Goal: Navigation & Orientation: Find specific page/section

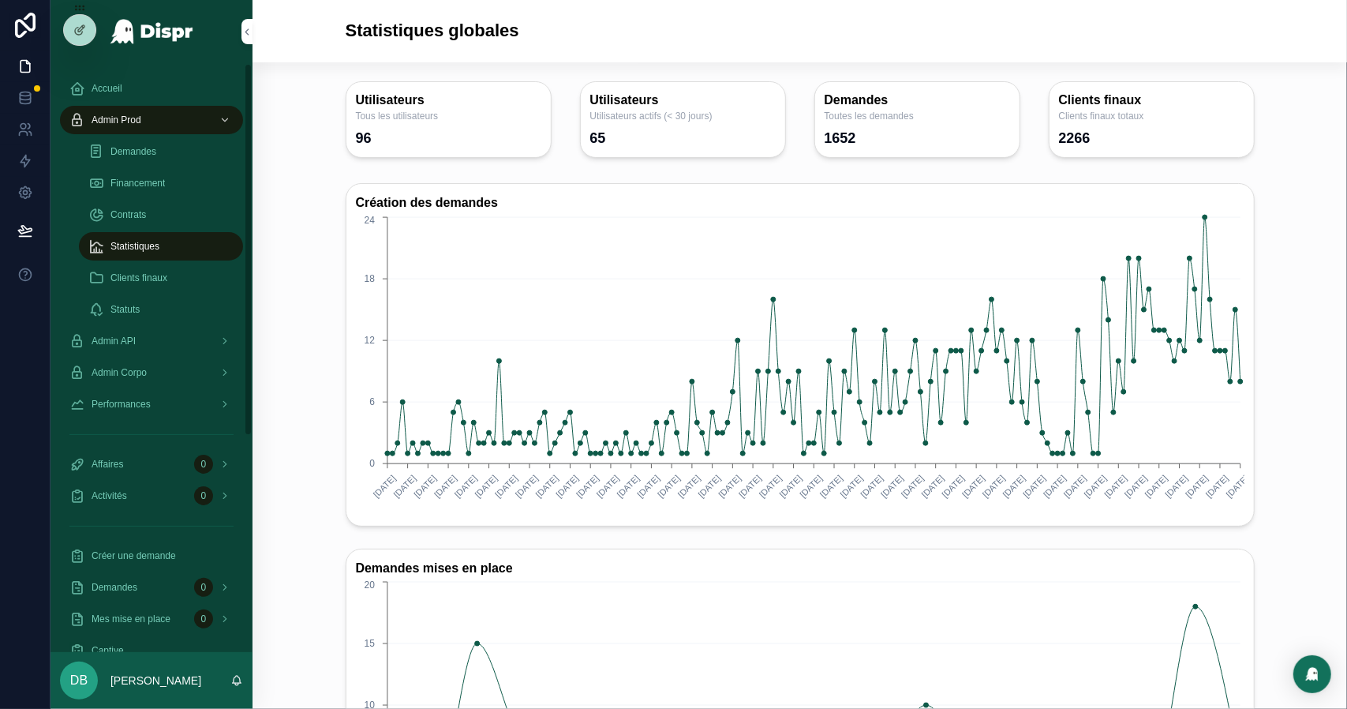
click at [174, 173] on div "Financement" at bounding box center [160, 182] width 145 height 25
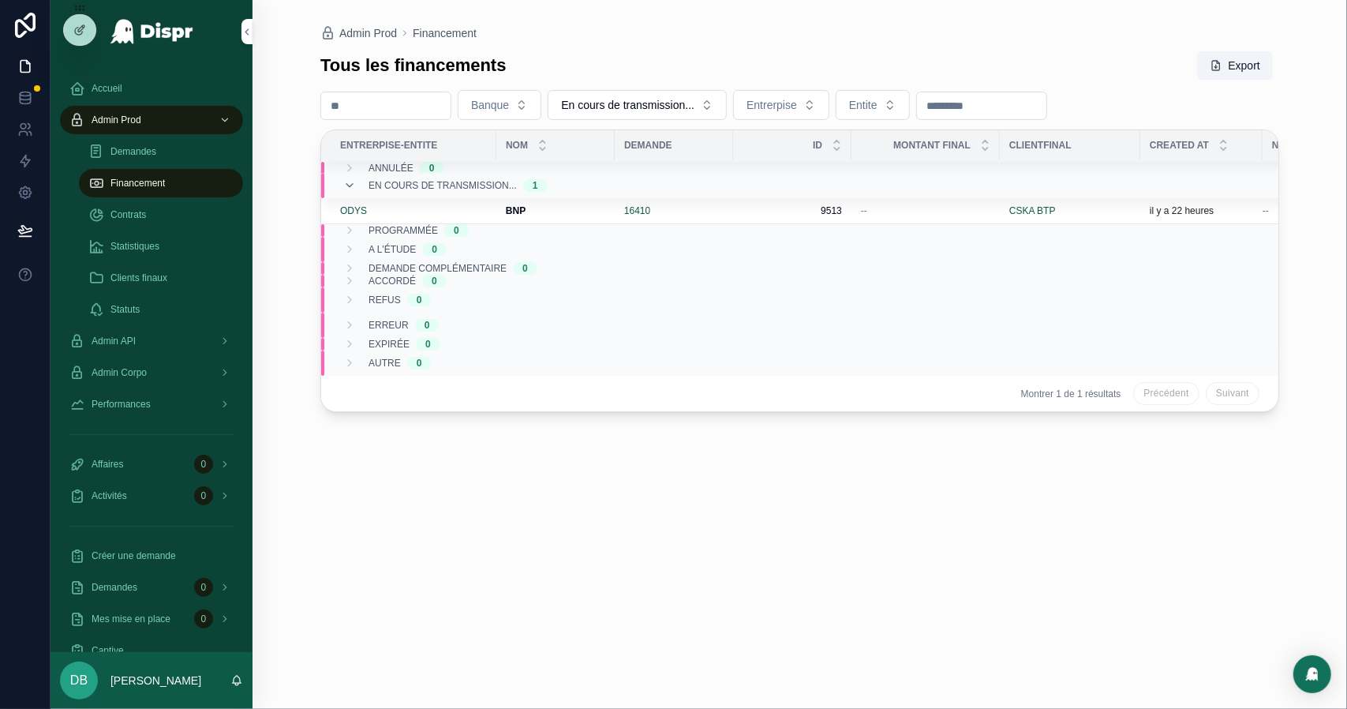
click at [154, 240] on span "Statistiques" at bounding box center [134, 246] width 49 height 13
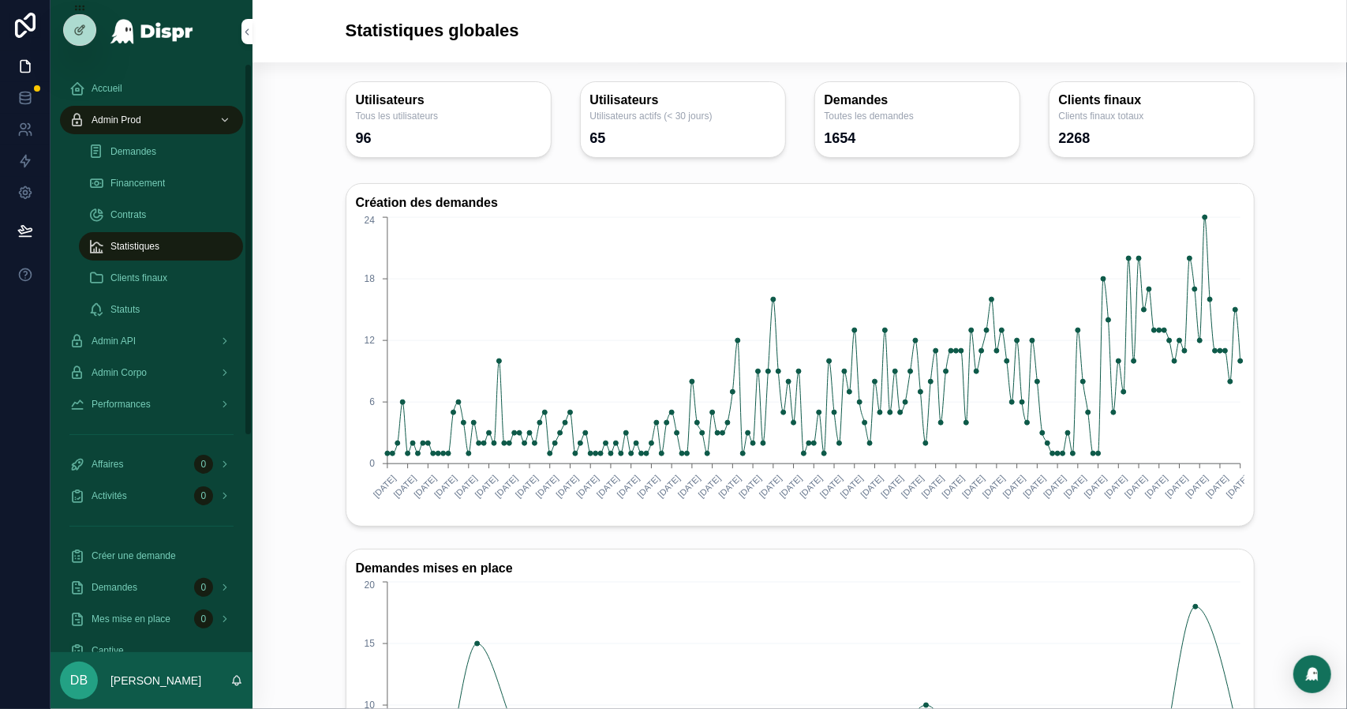
click at [157, 178] on span "Financement" at bounding box center [137, 183] width 54 height 13
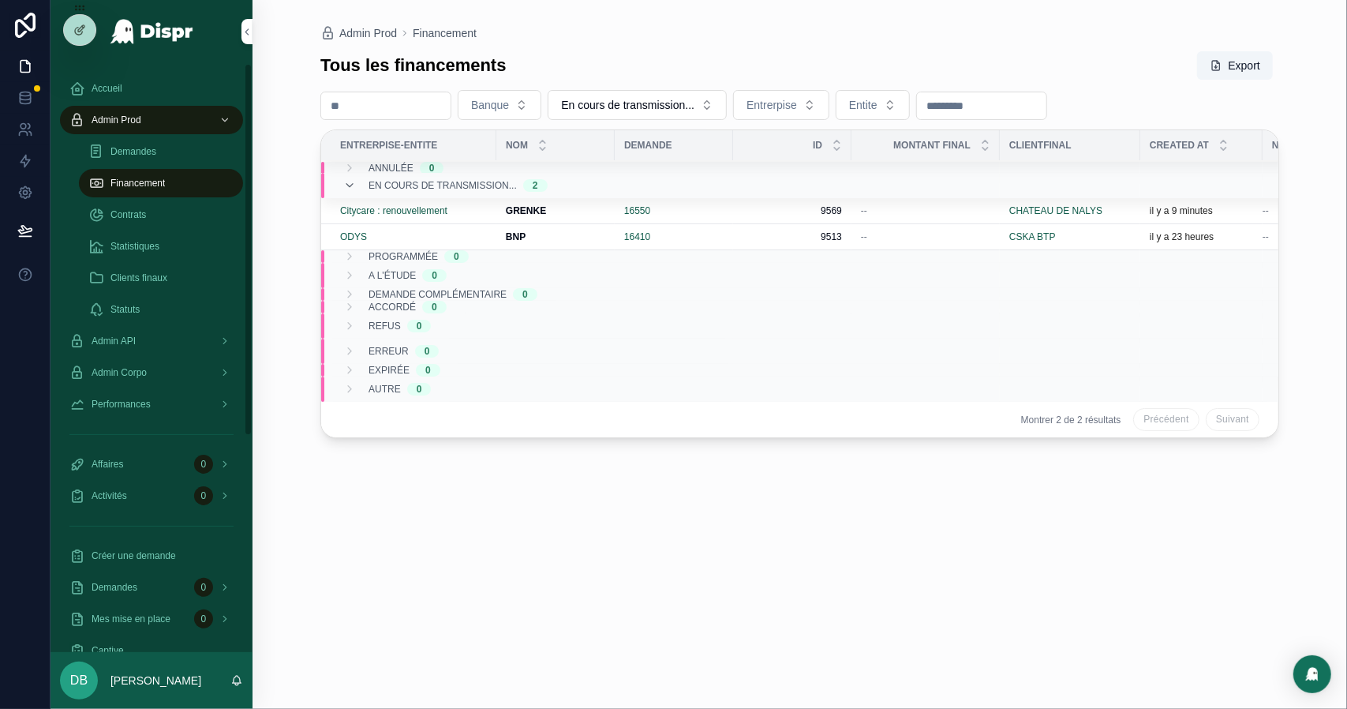
click at [181, 248] on div "Statistiques" at bounding box center [160, 246] width 145 height 25
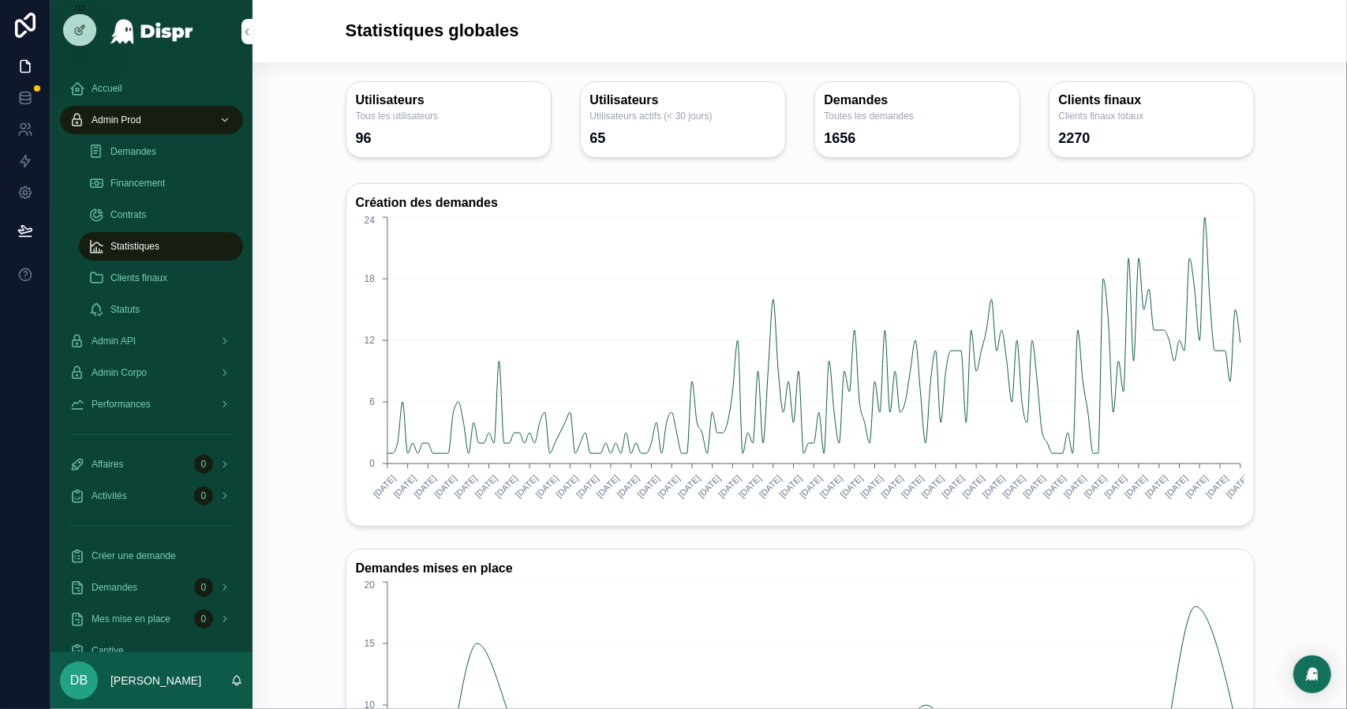
click at [178, 189] on div "Financement" at bounding box center [160, 182] width 145 height 25
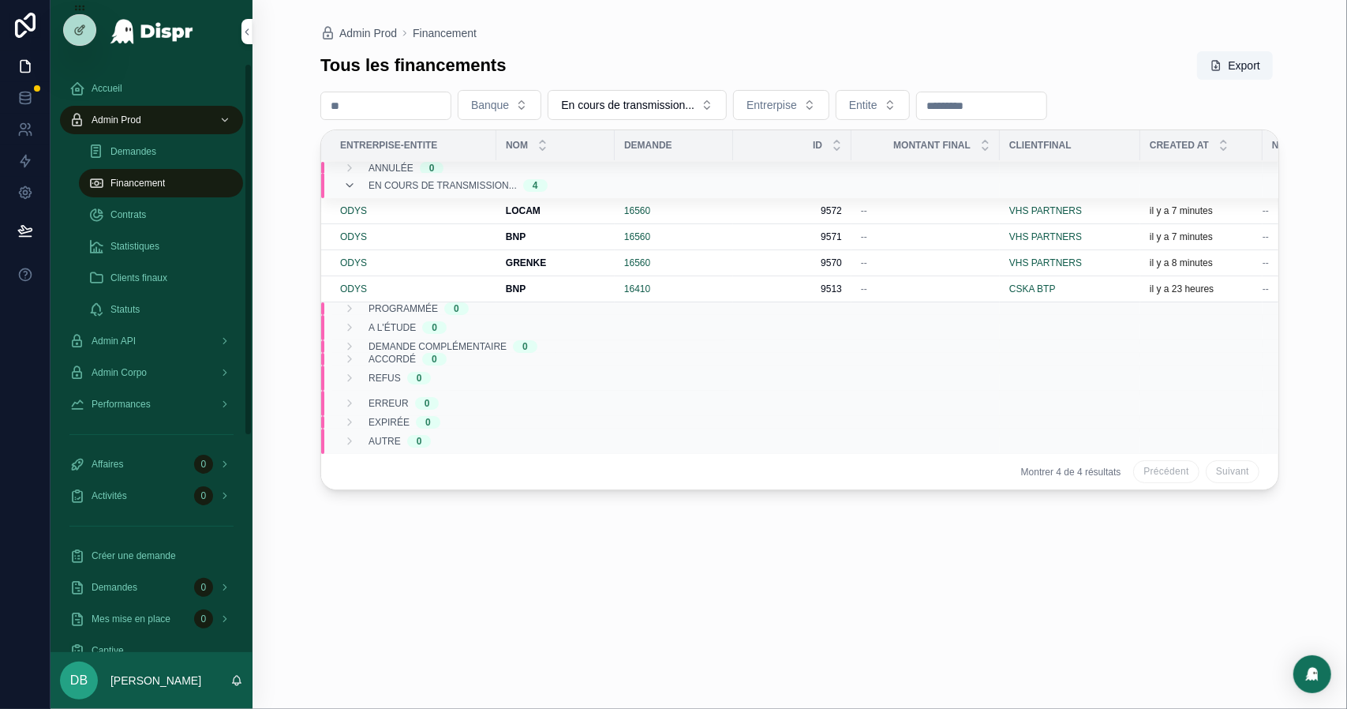
click at [209, 232] on link "Statistiques" at bounding box center [161, 246] width 164 height 28
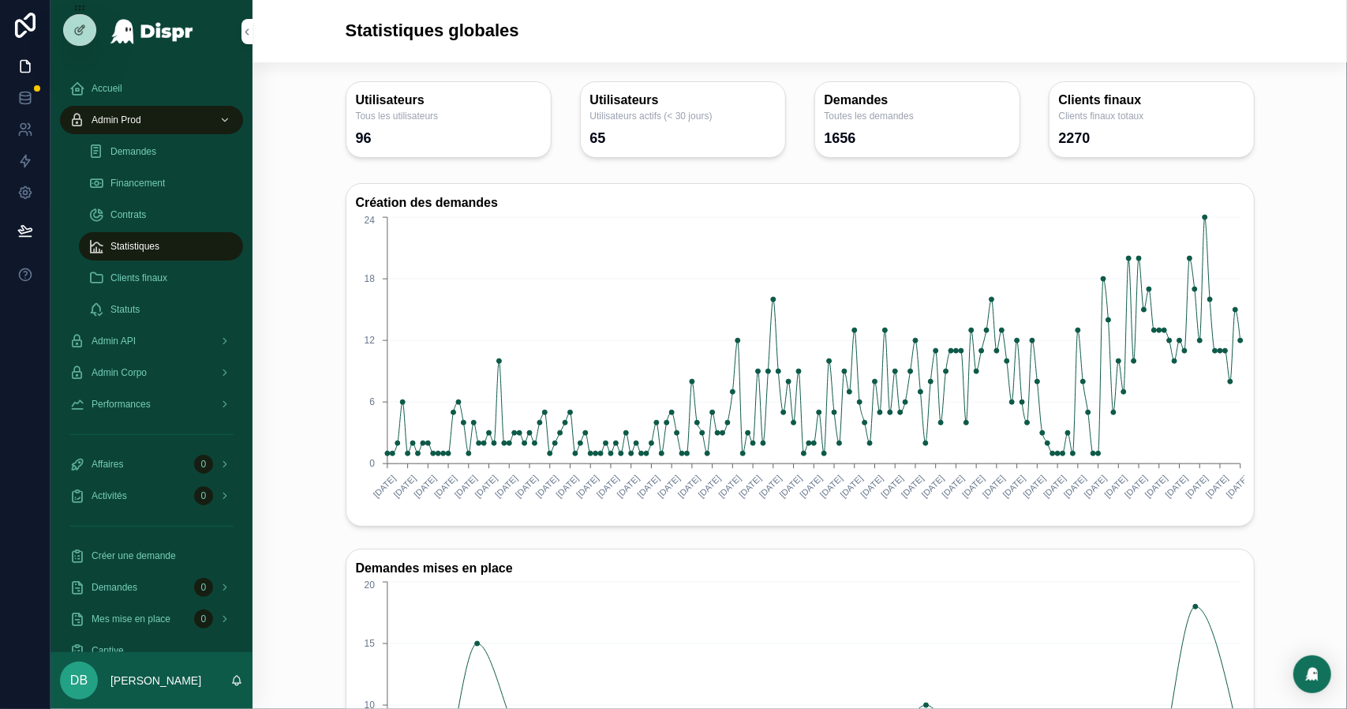
click at [183, 184] on div "Financement" at bounding box center [160, 182] width 145 height 25
